Goal: Check status: Check status

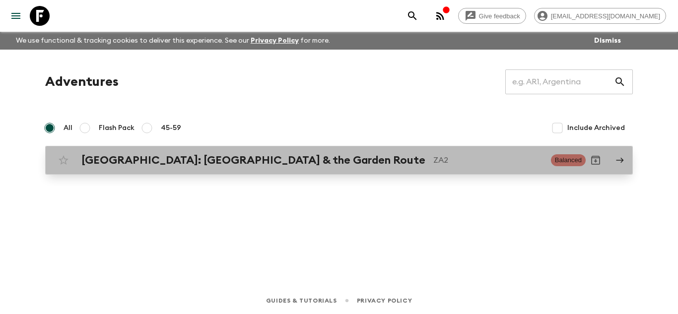
click at [433, 163] on p "ZA2" at bounding box center [488, 160] width 110 height 12
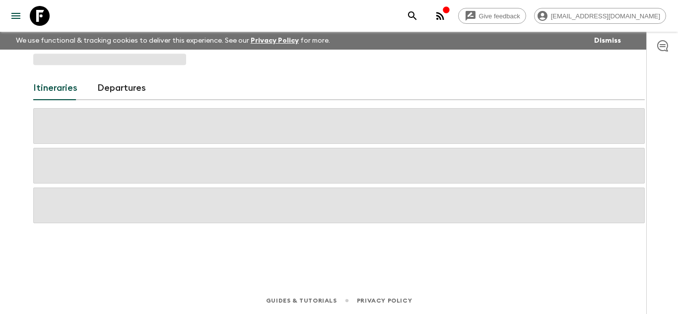
click at [357, 163] on span at bounding box center [339, 166] width 612 height 36
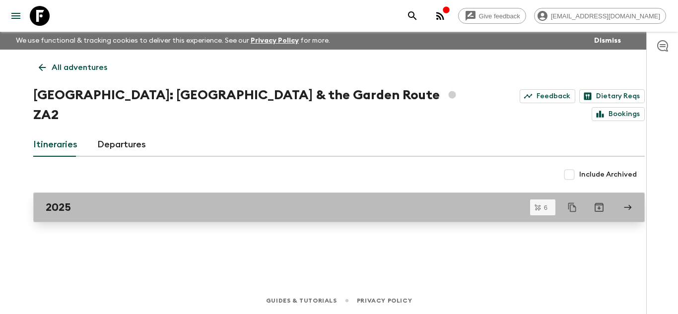
click at [235, 201] on div "2025" at bounding box center [330, 207] width 568 height 13
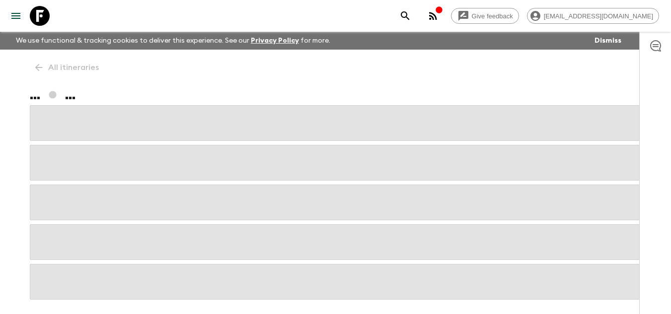
click at [235, 191] on span at bounding box center [336, 203] width 612 height 36
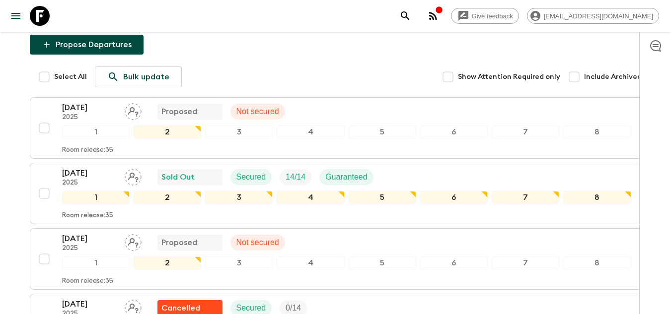
scroll to position [189, 0]
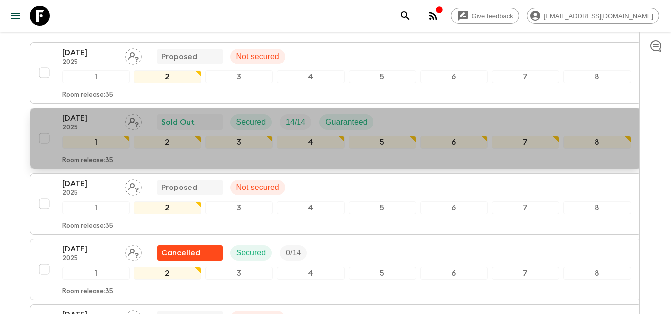
click at [399, 165] on div "Room release: 35" at bounding box center [346, 159] width 569 height 12
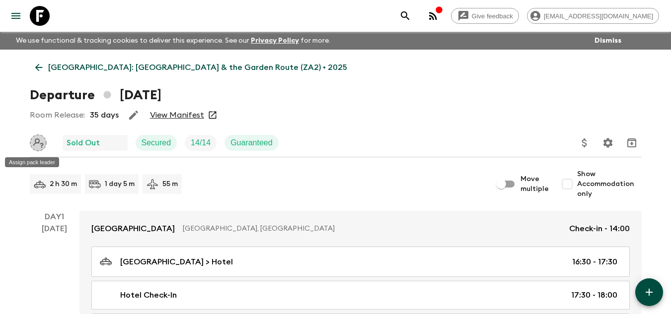
click at [39, 146] on icon "Assign pack leader" at bounding box center [38, 142] width 10 height 9
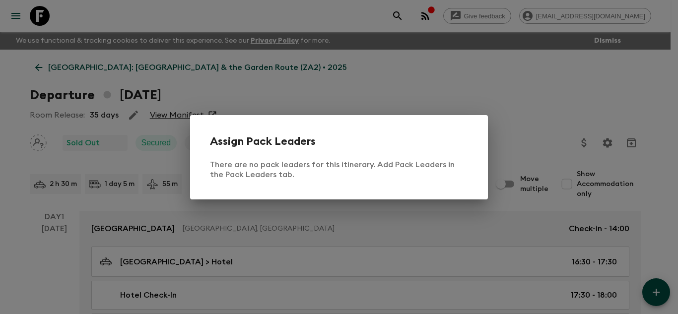
click at [24, 176] on div "Assign Pack Leaders There are no pack leaders for this itinerary. Add Pack Lead…" at bounding box center [339, 157] width 678 height 314
